Goal: Information Seeking & Learning: Learn about a topic

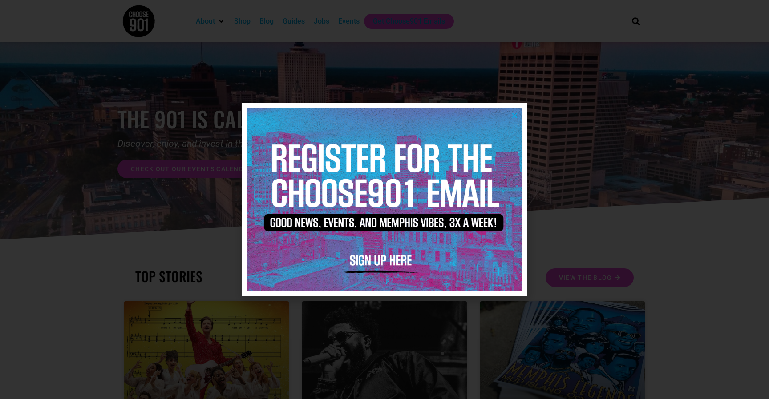
click at [515, 117] on icon "Close" at bounding box center [514, 115] width 7 height 7
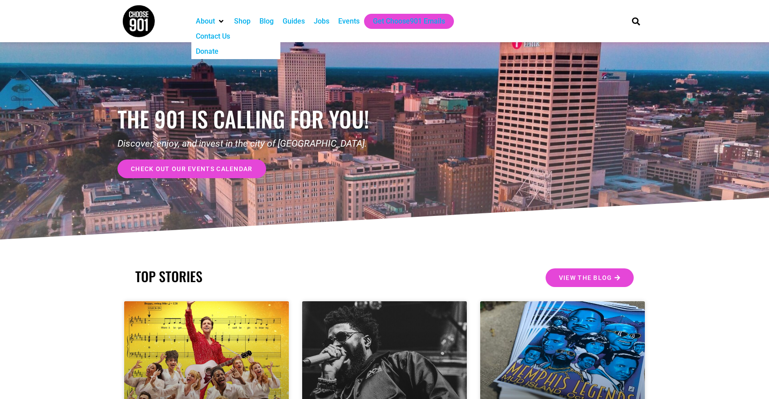
click at [217, 37] on div "Contact Us" at bounding box center [213, 36] width 34 height 11
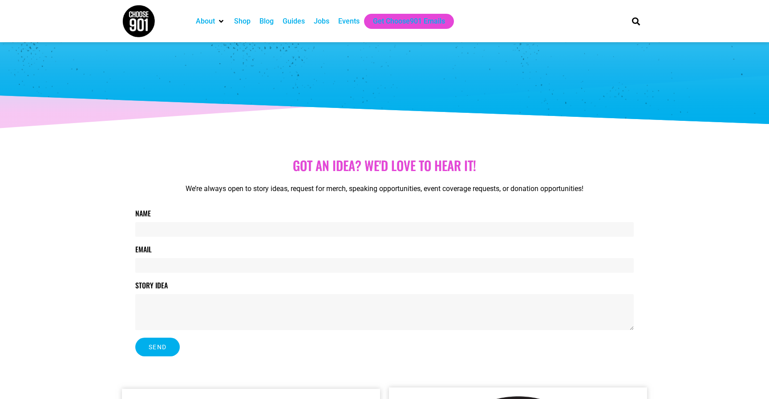
click at [319, 23] on div "Jobs" at bounding box center [322, 21] width 16 height 11
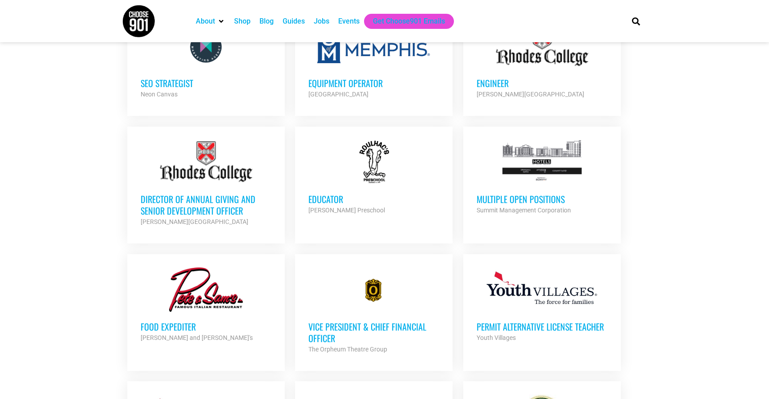
scroll to position [653, 0]
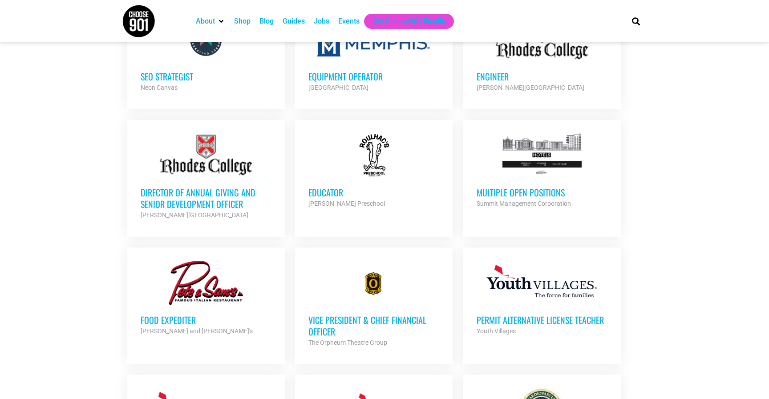
click at [548, 194] on h3 "Multiple Open Positions" at bounding box center [541, 193] width 131 height 12
click at [356, 317] on h3 "Vice President & Chief Financial Officer" at bounding box center [373, 326] width 131 height 23
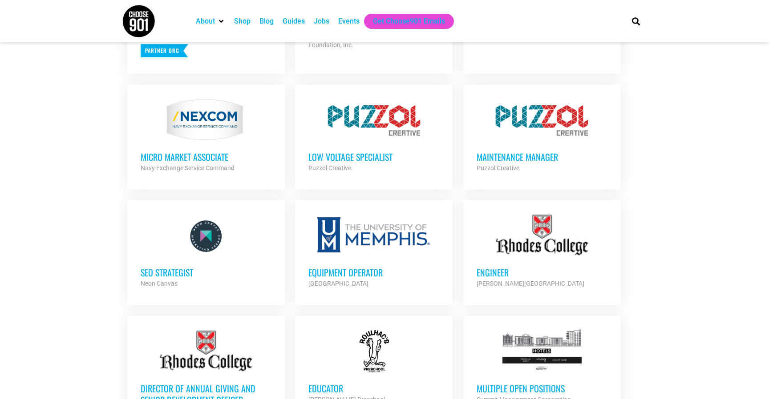
scroll to position [452, 0]
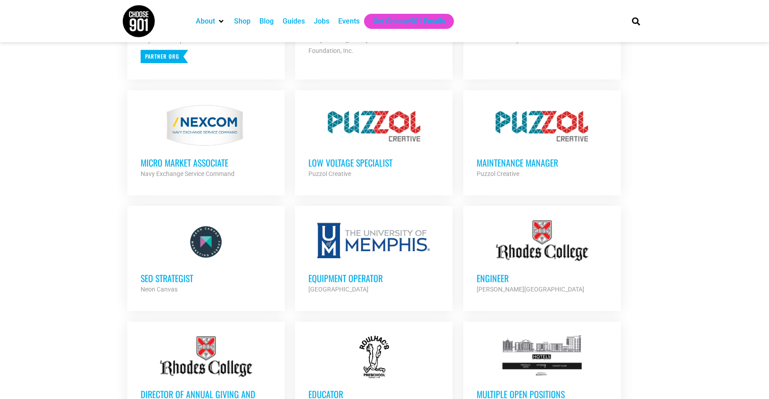
click at [355, 162] on h3 "Low Voltage Specialist" at bounding box center [373, 163] width 131 height 12
click at [521, 163] on h3 "Maintenance Manager" at bounding box center [541, 163] width 131 height 12
click at [335, 165] on h3 "Low Voltage Specialist" at bounding box center [373, 163] width 131 height 12
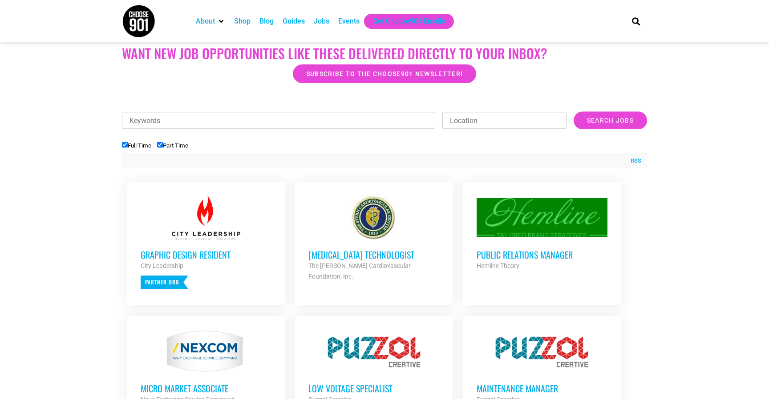
scroll to position [218, 0]
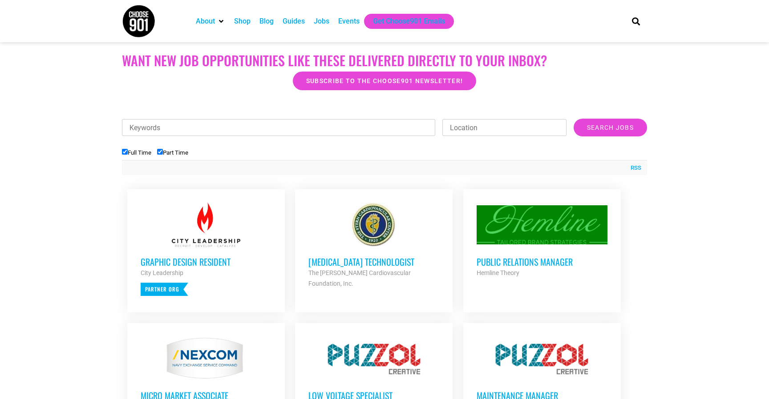
click at [206, 262] on h3 "Graphic Design Resident" at bounding box center [206, 262] width 131 height 12
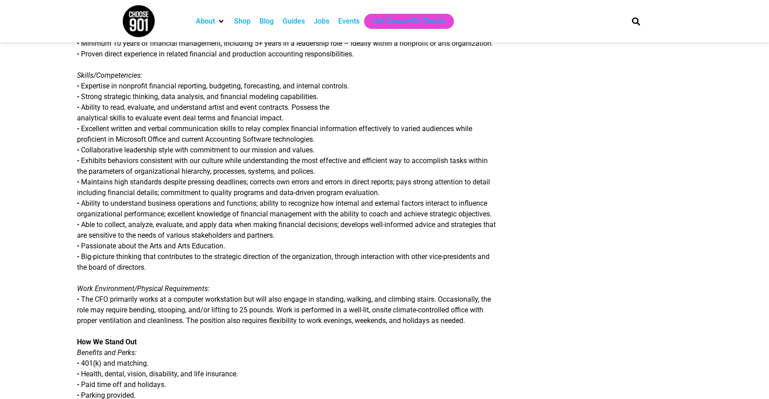
scroll to position [582, 0]
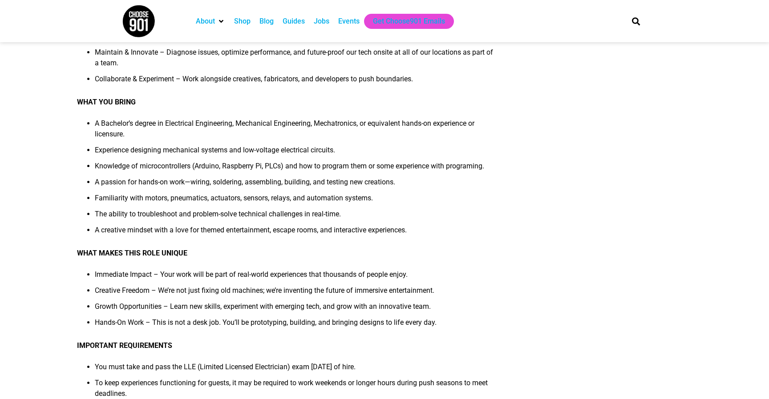
scroll to position [213, 0]
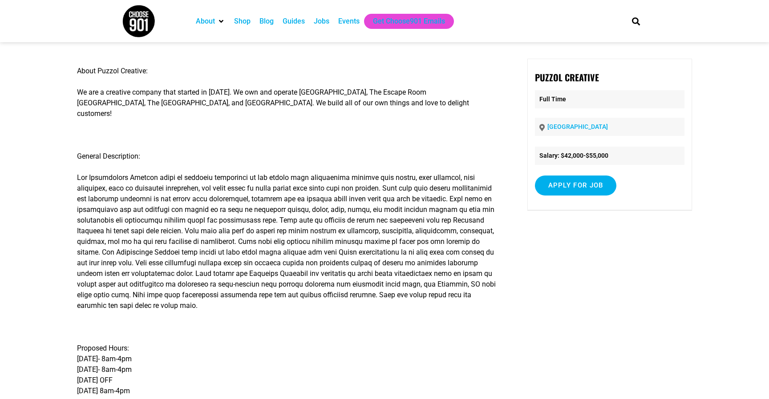
scroll to position [40, 0]
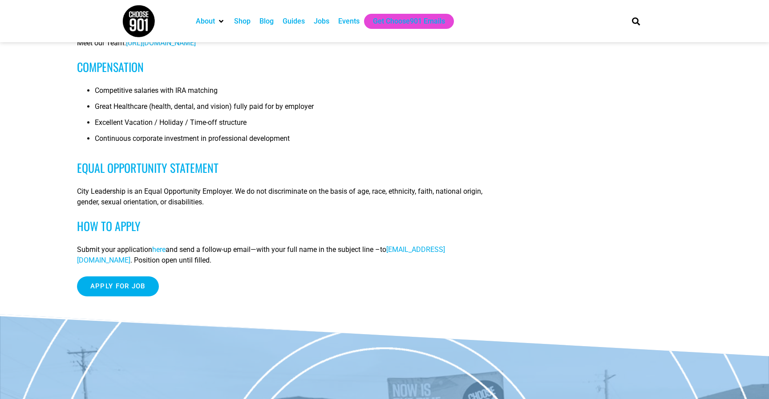
scroll to position [642, 0]
click at [165, 248] on span "here" at bounding box center [158, 249] width 13 height 8
